Goal: Task Accomplishment & Management: Use online tool/utility

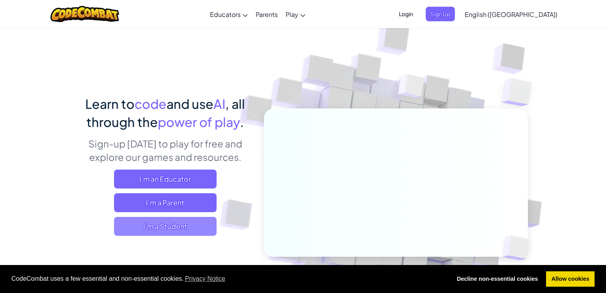
click at [154, 225] on span "I'm a Student" at bounding box center [165, 226] width 103 height 19
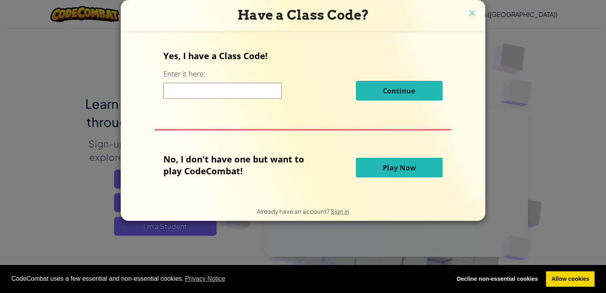
click at [393, 170] on span "Play Now" at bounding box center [399, 167] width 33 height 9
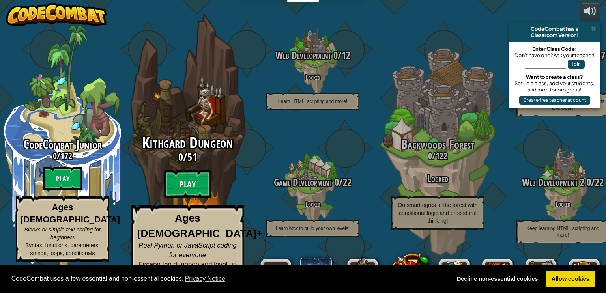
click at [170, 94] on div "Kithgard Dungeon 0 / 51 Play Ages [DEMOGRAPHIC_DATA]+ Real Python or JavaScript…" at bounding box center [187, 150] width 150 height 300
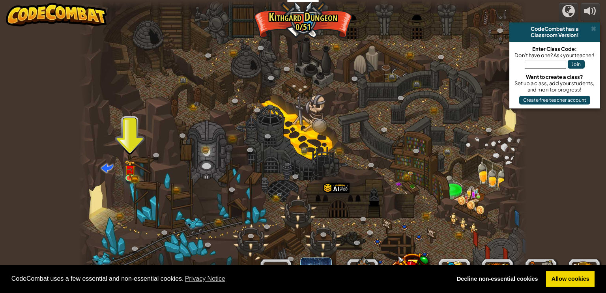
click at [597, 31] on div "CodeCombat has a" at bounding box center [555, 29] width 84 height 6
click at [593, 28] on span at bounding box center [593, 29] width 5 height 6
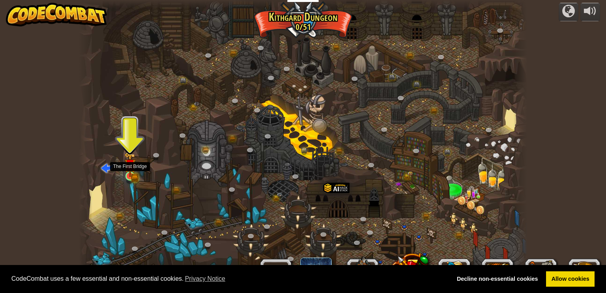
click at [127, 169] on img at bounding box center [130, 165] width 7 height 7
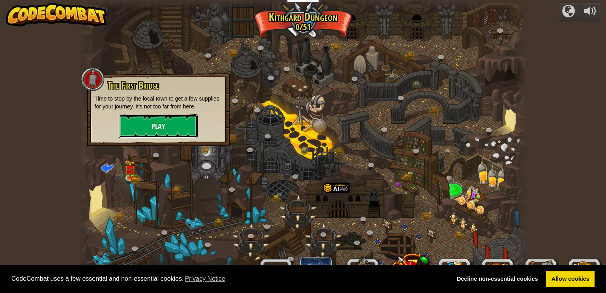
click at [147, 131] on button "Play" at bounding box center [158, 126] width 79 height 24
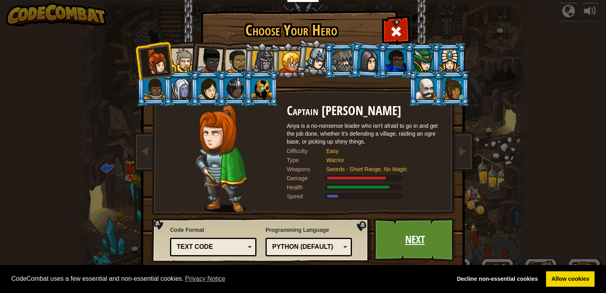
click at [414, 242] on link "Next" at bounding box center [415, 239] width 82 height 43
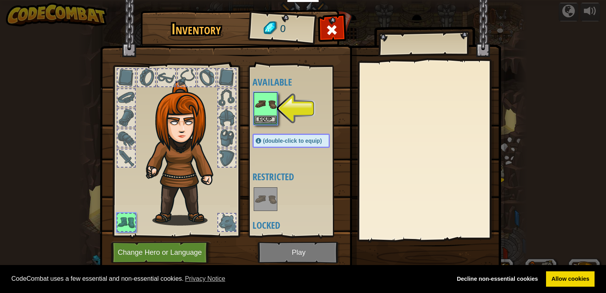
click at [288, 251] on img at bounding box center [300, 128] width 401 height 287
click at [265, 118] on button "Equip" at bounding box center [266, 119] width 22 height 8
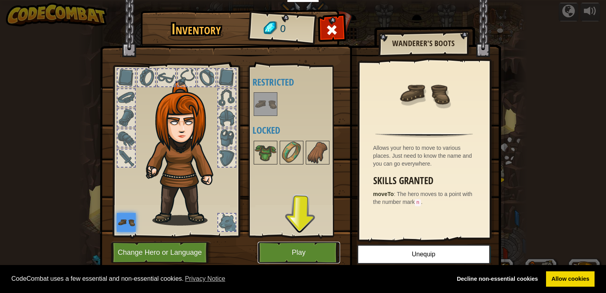
click at [305, 256] on button "Play" at bounding box center [299, 253] width 82 height 22
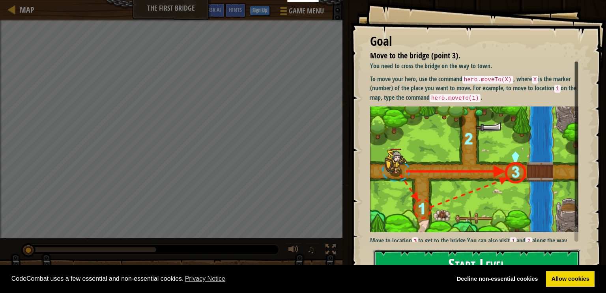
click at [479, 260] on button "Start Level" at bounding box center [477, 265] width 206 height 31
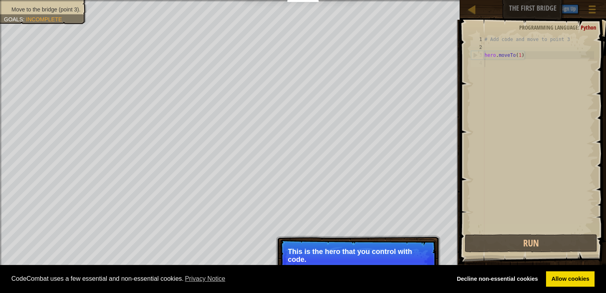
click at [527, 57] on div "# Add code and move to point 3 hero . moveTo ( 1 )" at bounding box center [538, 142] width 111 height 213
type textarea "hero.moveTo(1)"
click at [525, 57] on div "# Add code and move to point 3 hero . moveTo ( 1 )" at bounding box center [538, 142] width 111 height 213
click at [537, 65] on div "# Add code and move to point 3 hero . moveTo ( 1 )" at bounding box center [538, 142] width 111 height 213
click at [531, 56] on div "# Add code and move to point 3 hero . moveTo ( 1 )" at bounding box center [538, 142] width 111 height 213
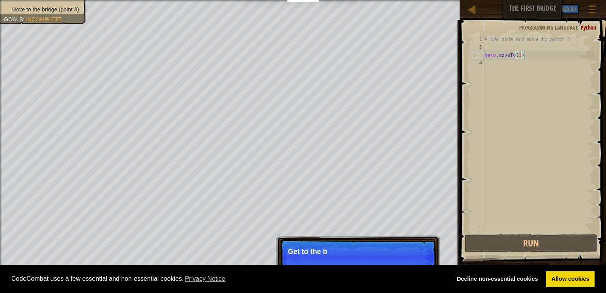
click at [510, 38] on div "# Add code and move to point 3 hero . moveTo ( 1 )" at bounding box center [538, 142] width 111 height 213
type textarea "# Add code and move to point 3"
click at [513, 47] on div "# Add code and move to point 3 hero . moveTo ( 1 )" at bounding box center [538, 142] width 111 height 213
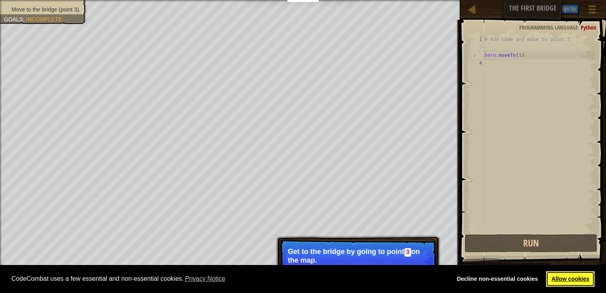
click at [575, 283] on link "Allow cookies" at bounding box center [570, 280] width 49 height 16
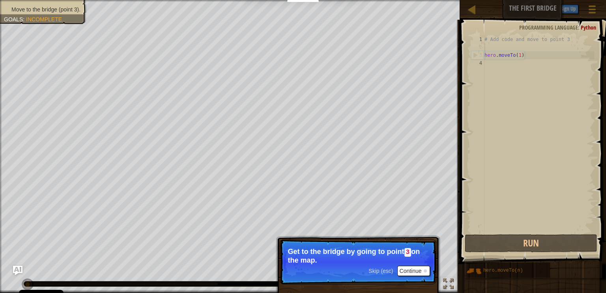
click at [407, 272] on div "Skip (esc) Continue Get to the bridge by going to point 3 on the map." at bounding box center [358, 298] width 165 height 117
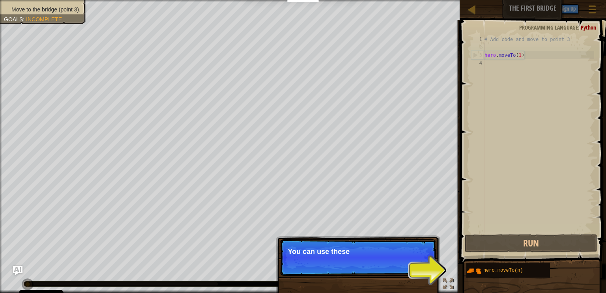
click at [407, 272] on p "Skip (esc) Continue You can use these" at bounding box center [358, 258] width 157 height 36
click at [407, 272] on p "Skip (esc) Continue You can use these methods. Rig" at bounding box center [358, 258] width 157 height 36
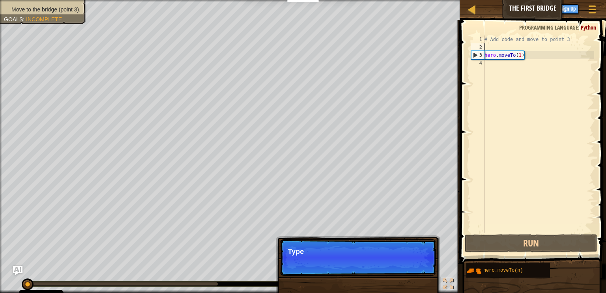
click at [407, 272] on p "Skip (esc) Continue Type" at bounding box center [358, 258] width 157 height 36
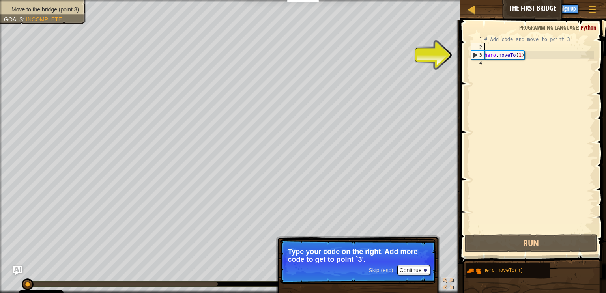
click at [511, 37] on div "# Add code and move to point 3 hero . moveTo ( 1 )" at bounding box center [538, 142] width 111 height 213
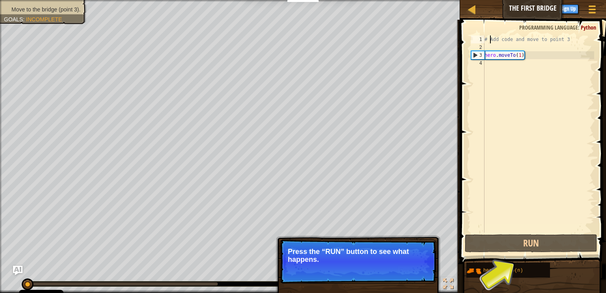
scroll to position [4, 1]
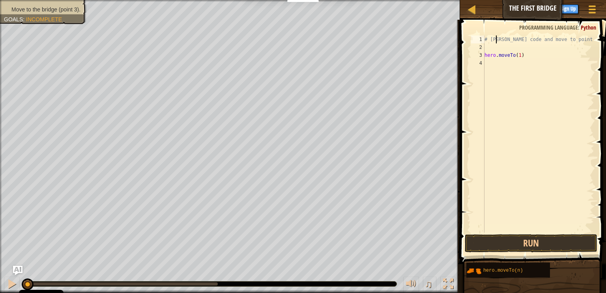
type textarea "# Add code and move to point 3"
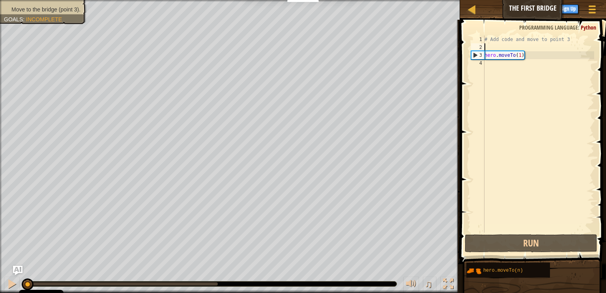
scroll to position [4, 0]
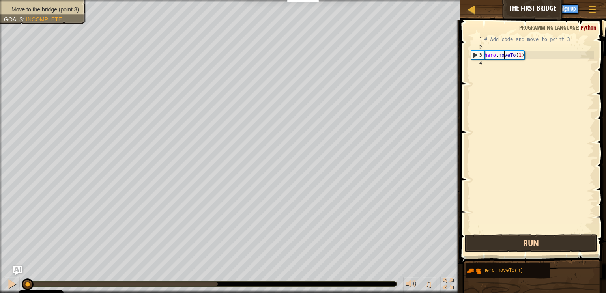
type textarea "hero.moveTo(1)"
click at [481, 243] on button "Run" at bounding box center [531, 243] width 133 height 18
click at [481, 243] on button "Running" at bounding box center [531, 243] width 133 height 18
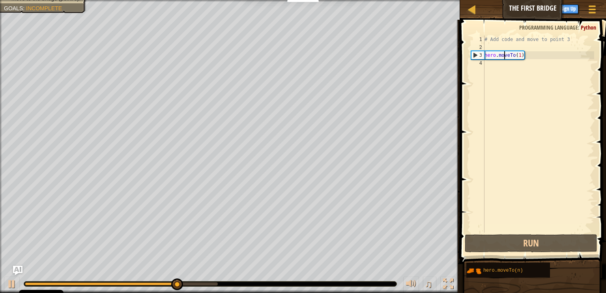
click at [538, 78] on div "# Add code and move to point 3 hero . moveTo ( 1 )" at bounding box center [538, 142] width 111 height 213
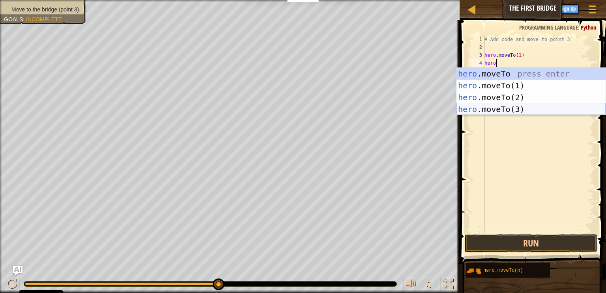
click at [545, 110] on div "hero .moveTo press enter hero .moveTo(1) press enter hero .moveTo(2) press ente…" at bounding box center [531, 103] width 149 height 71
type textarea "hero.moveTo(3)"
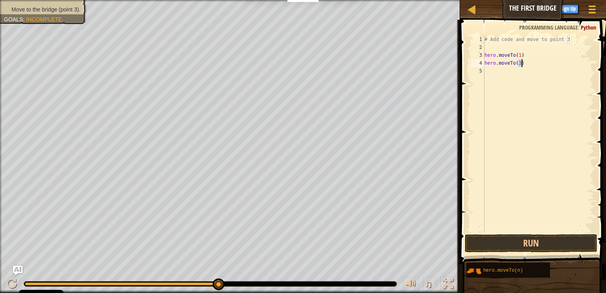
click at [521, 232] on div "# Add code and move to point 3 hero . moveTo ( 1 ) hero . moveTo ( 3 )" at bounding box center [538, 142] width 111 height 213
click at [522, 240] on button "Run" at bounding box center [531, 243] width 133 height 18
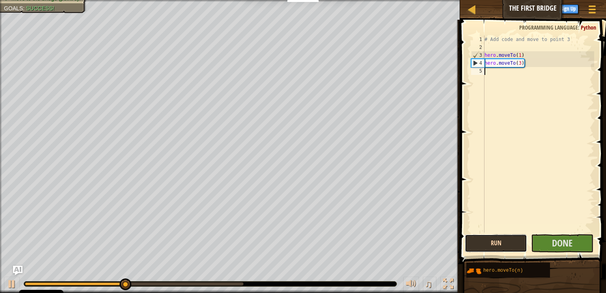
click at [511, 247] on button "Run" at bounding box center [496, 243] width 62 height 18
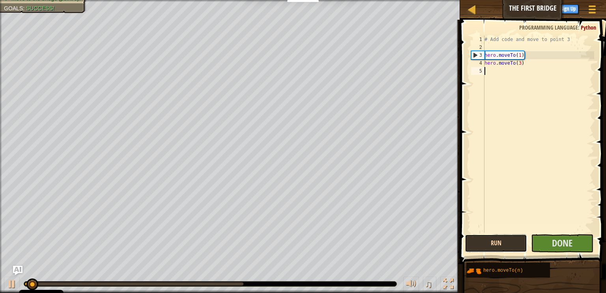
click at [511, 247] on button "Run" at bounding box center [496, 243] width 62 height 18
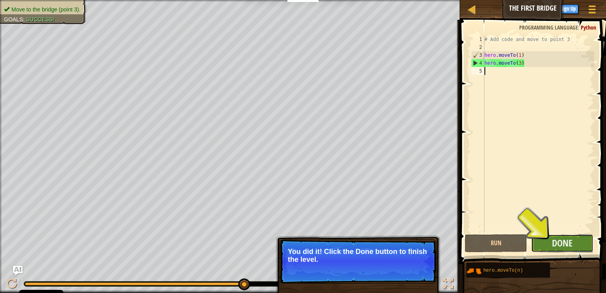
click at [557, 251] on button "Done" at bounding box center [562, 243] width 62 height 18
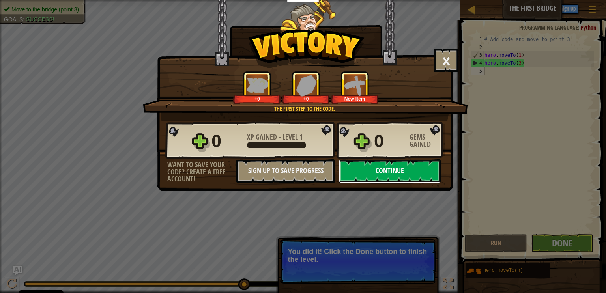
click at [369, 166] on button "Continue" at bounding box center [390, 171] width 102 height 24
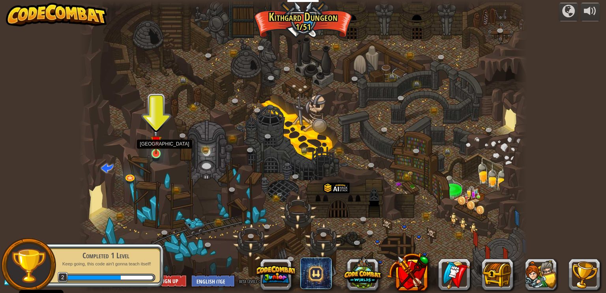
click at [153, 145] on img at bounding box center [155, 142] width 11 height 26
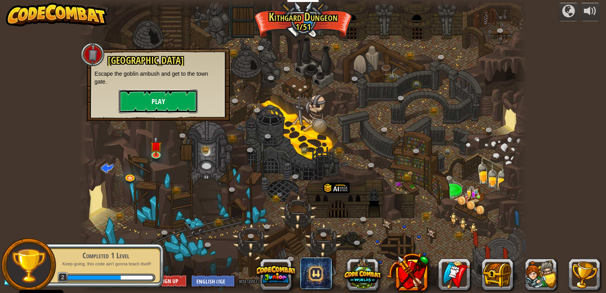
click at [161, 100] on button "Play" at bounding box center [158, 102] width 79 height 24
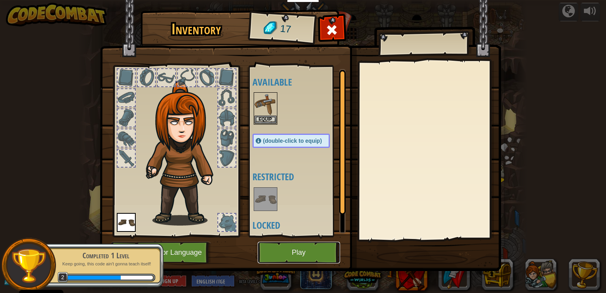
click at [284, 253] on button "Play" at bounding box center [299, 253] width 82 height 22
